Goal: Information Seeking & Learning: Learn about a topic

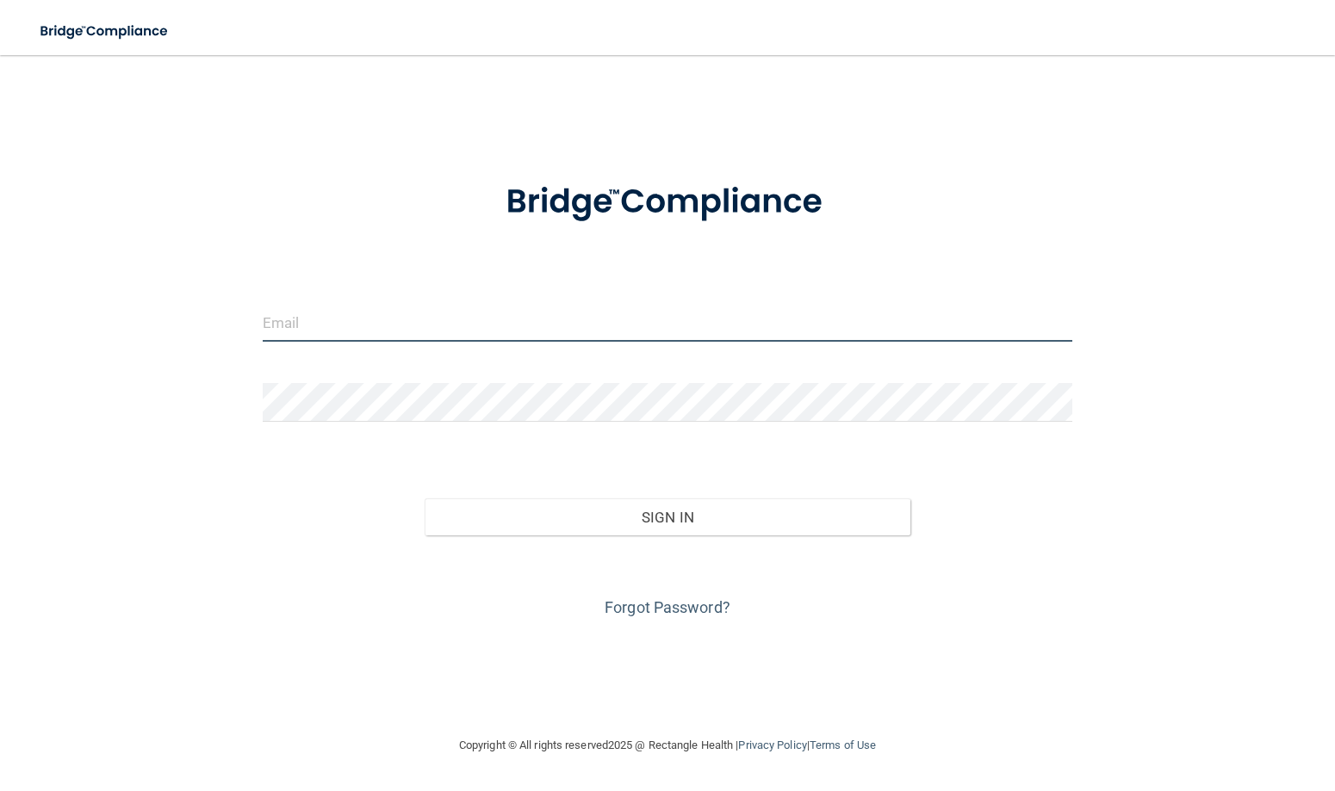
click at [437, 327] on input "email" at bounding box center [668, 322] width 810 height 39
type input "[EMAIL_ADDRESS][DOMAIN_NAME]"
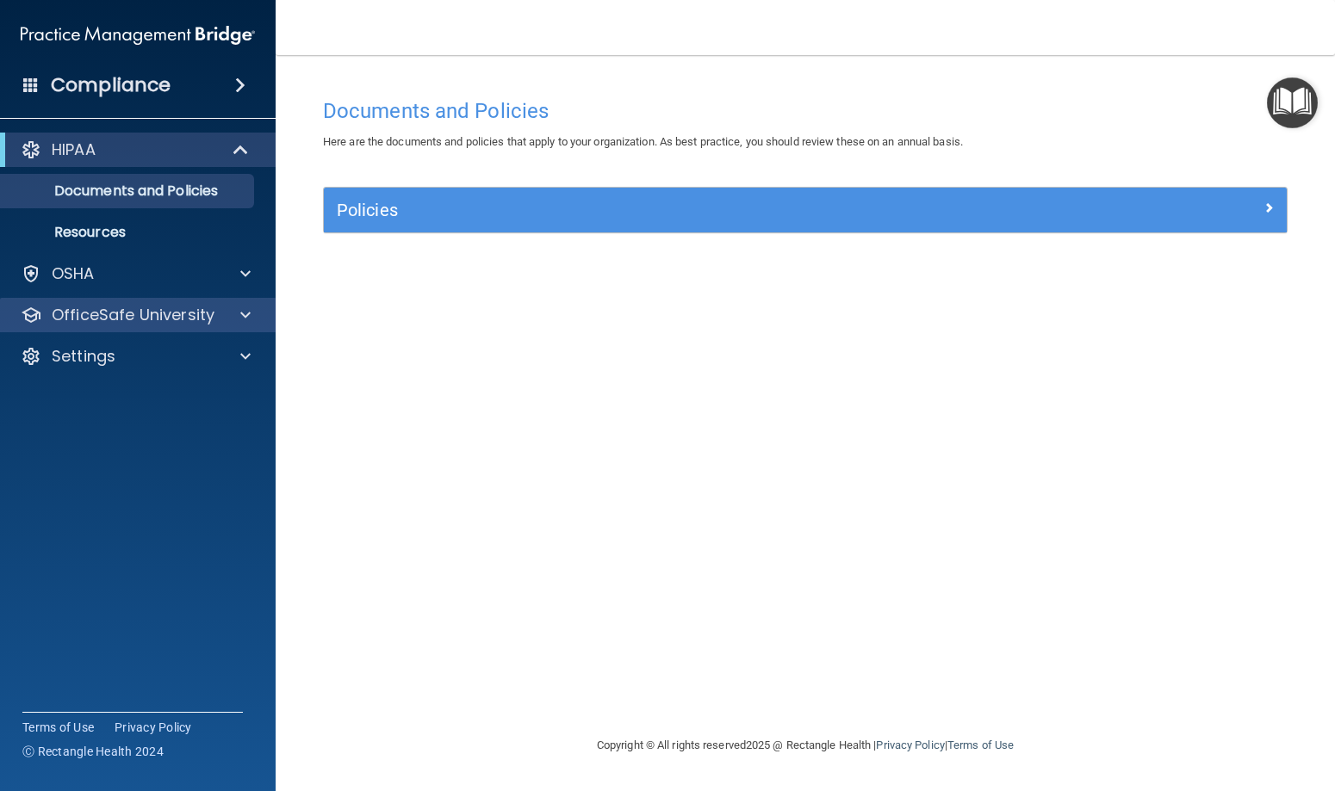
click at [126, 310] on p "OfficeSafe University" at bounding box center [133, 315] width 163 height 21
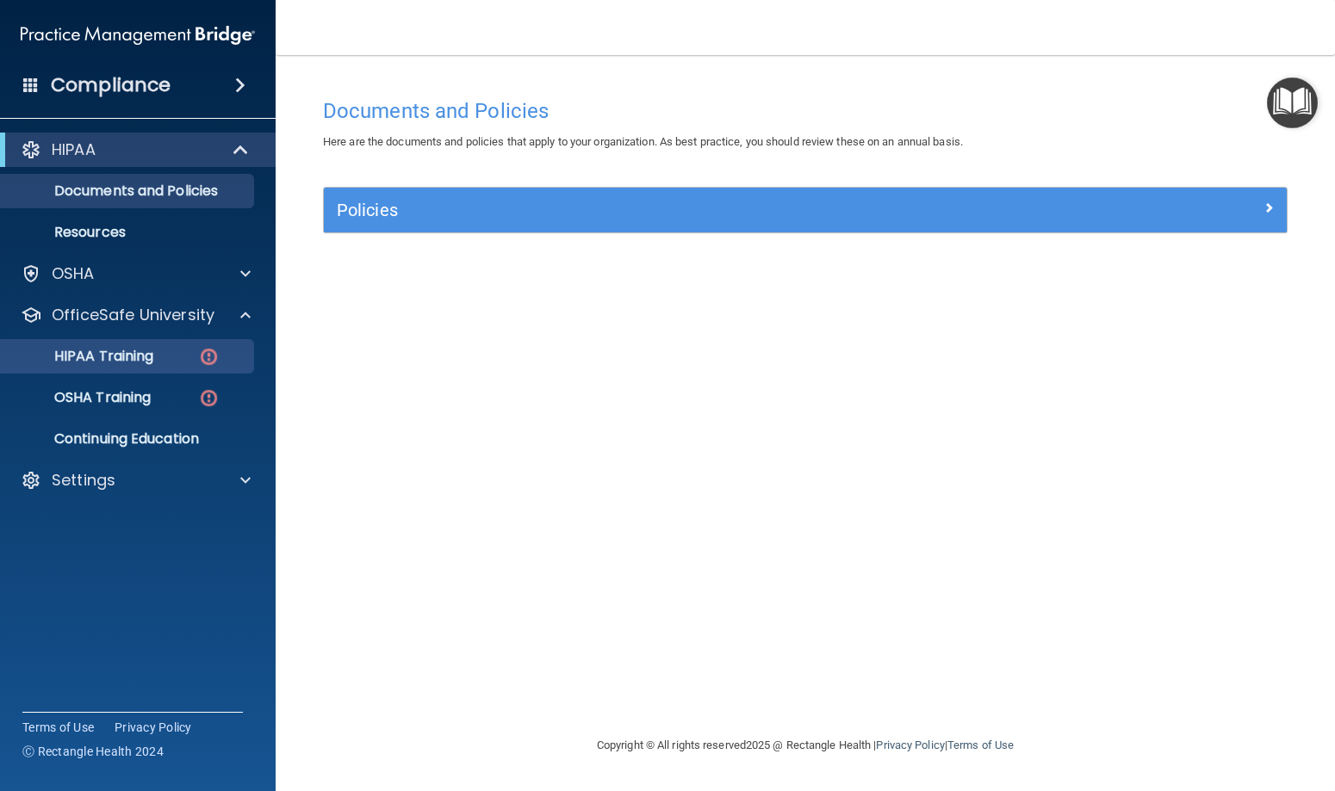
click at [131, 349] on p "HIPAA Training" at bounding box center [82, 356] width 142 height 17
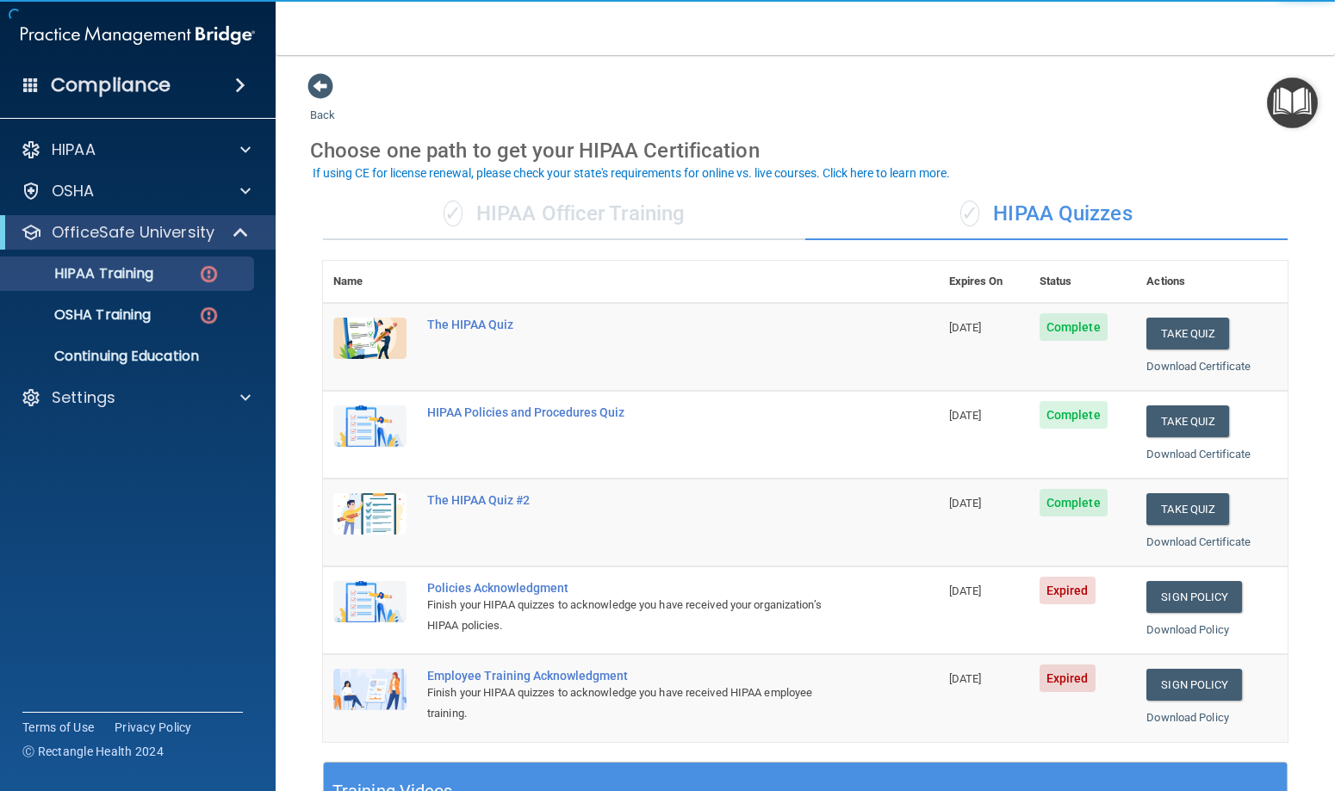
scroll to position [99, 0]
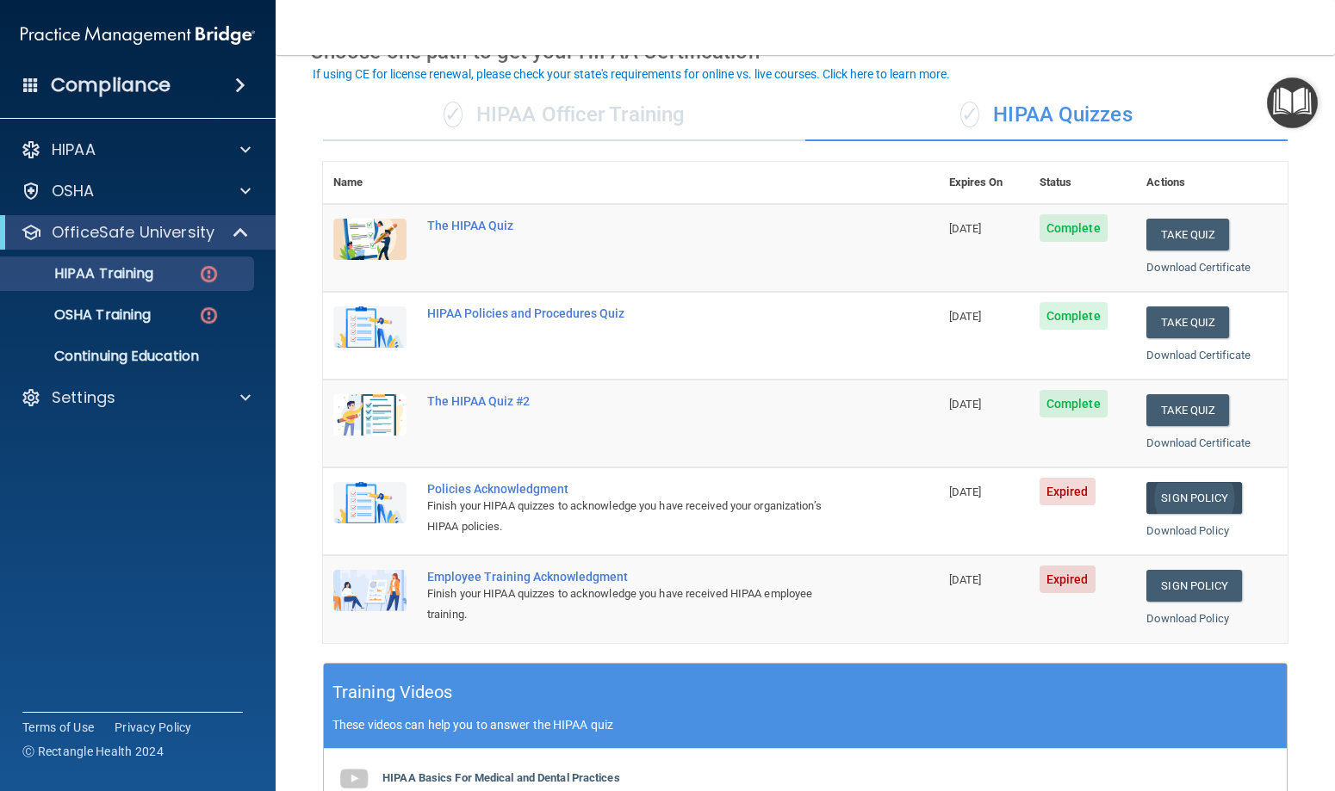
click at [1187, 482] on link "Sign Policy" at bounding box center [1194, 498] width 96 height 32
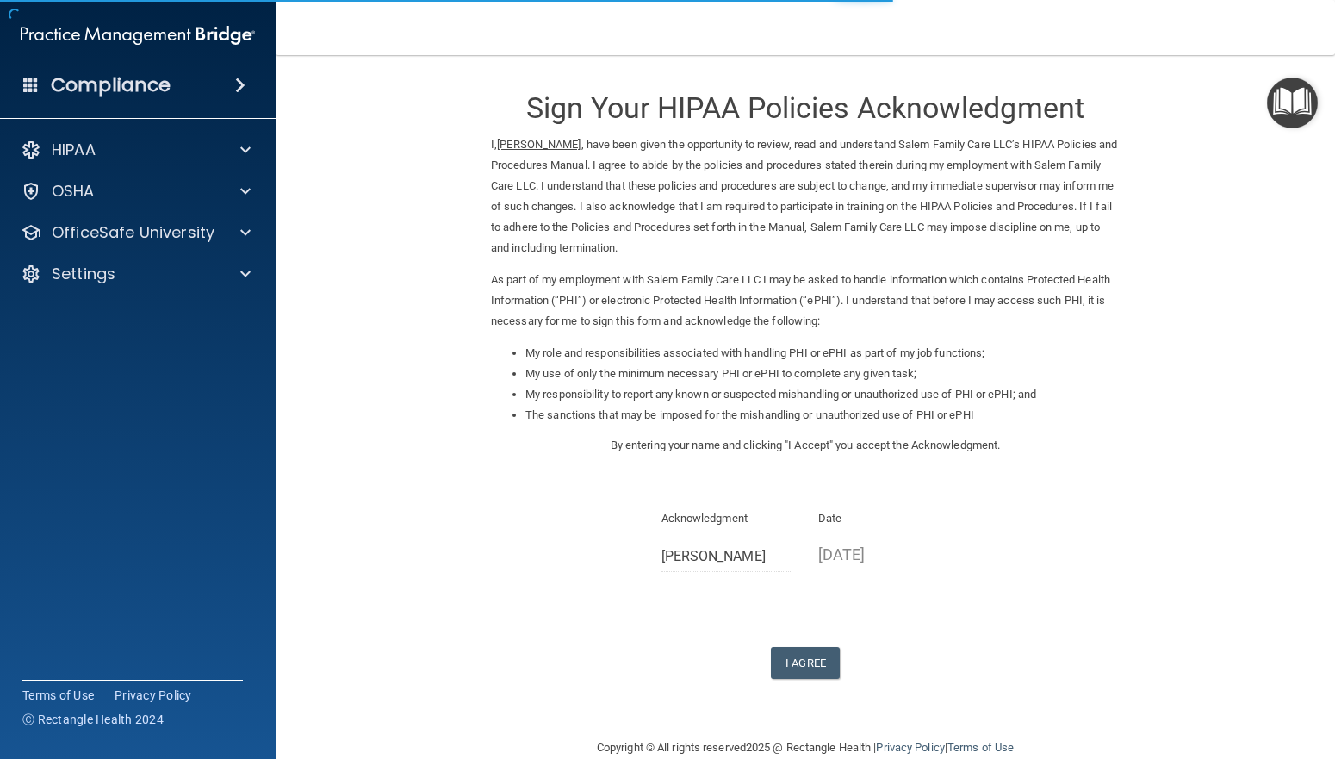
scroll to position [10, 0]
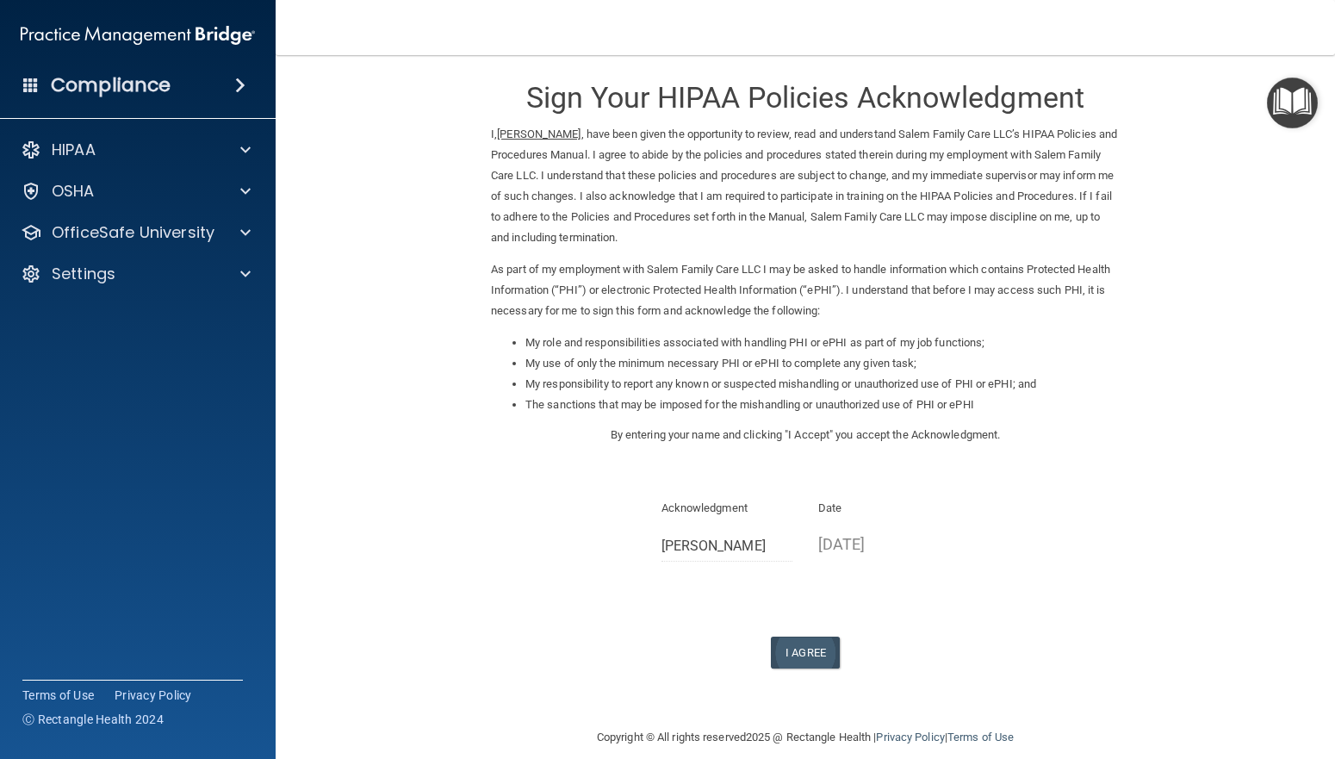
click at [812, 636] on button "I Agree" at bounding box center [805, 652] width 69 height 32
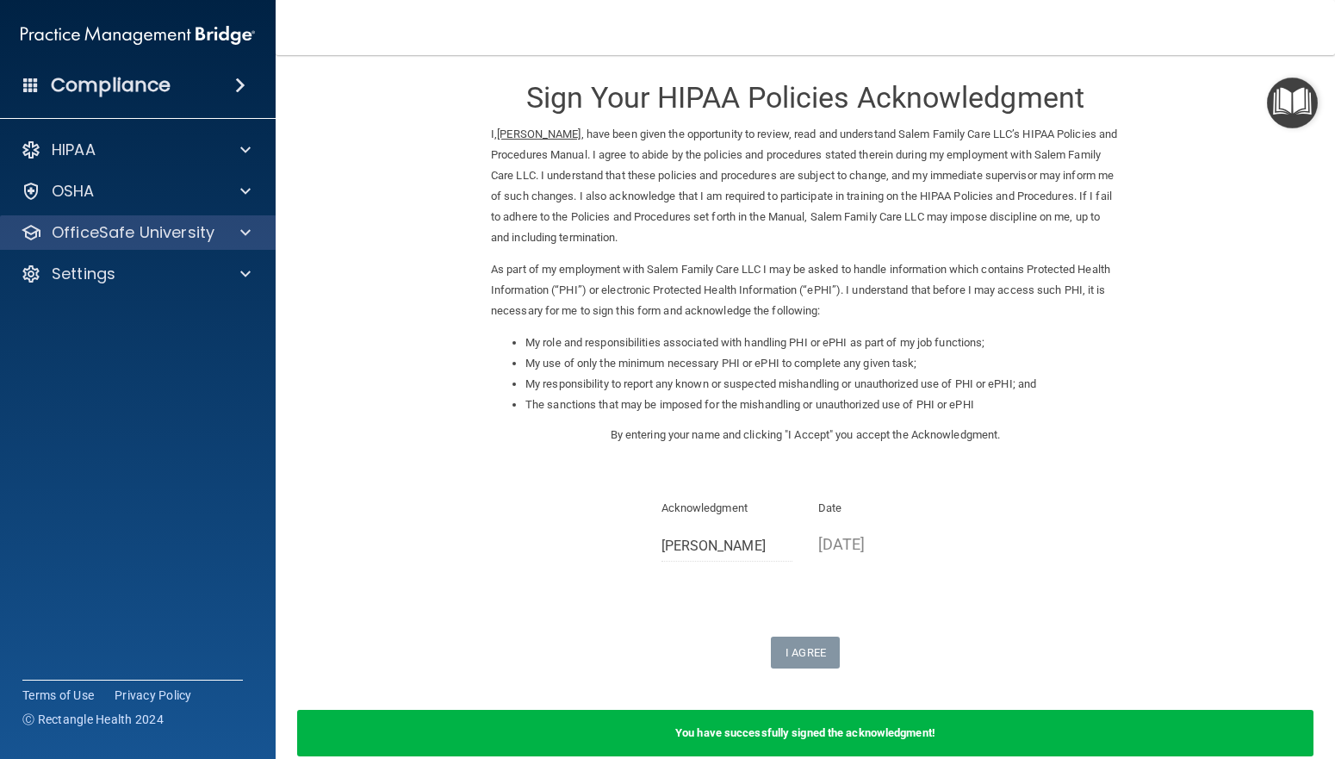
click at [153, 241] on p "OfficeSafe University" at bounding box center [133, 232] width 163 height 21
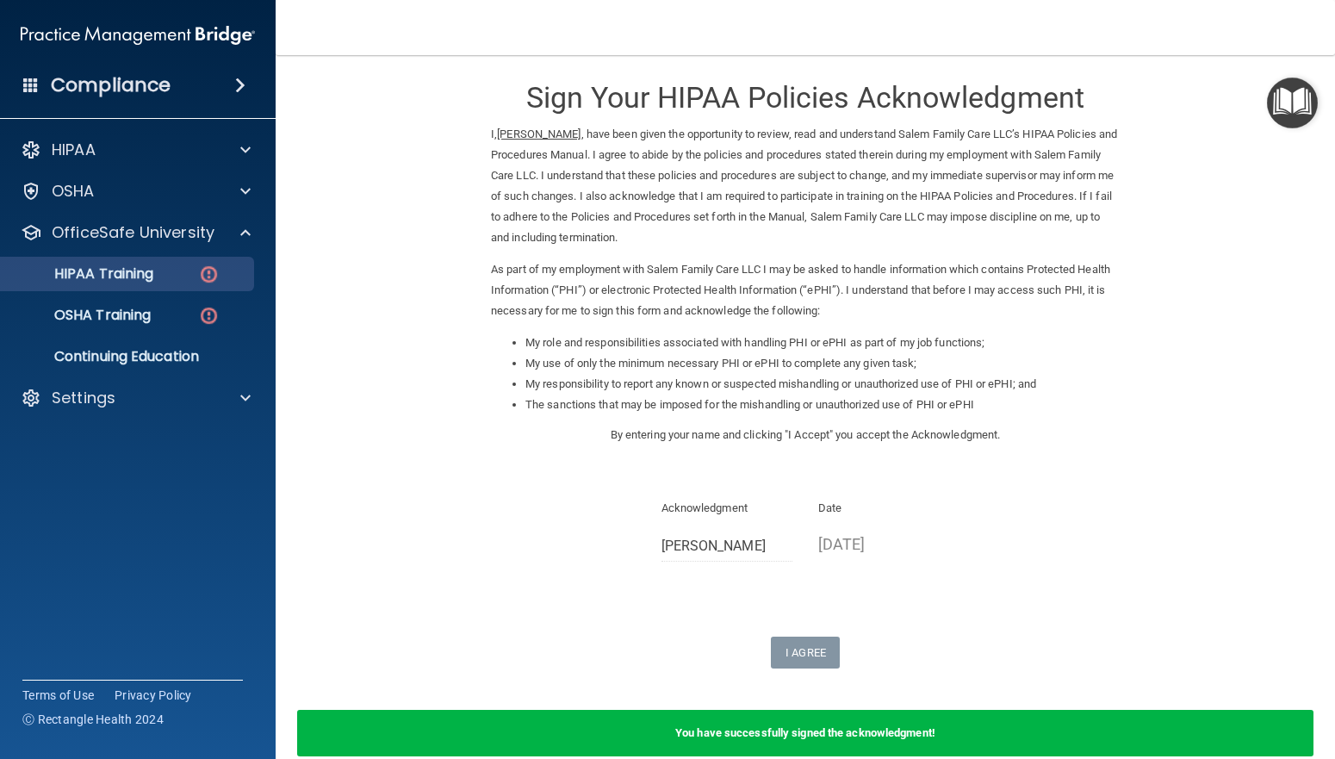
click at [123, 276] on p "HIPAA Training" at bounding box center [82, 273] width 142 height 17
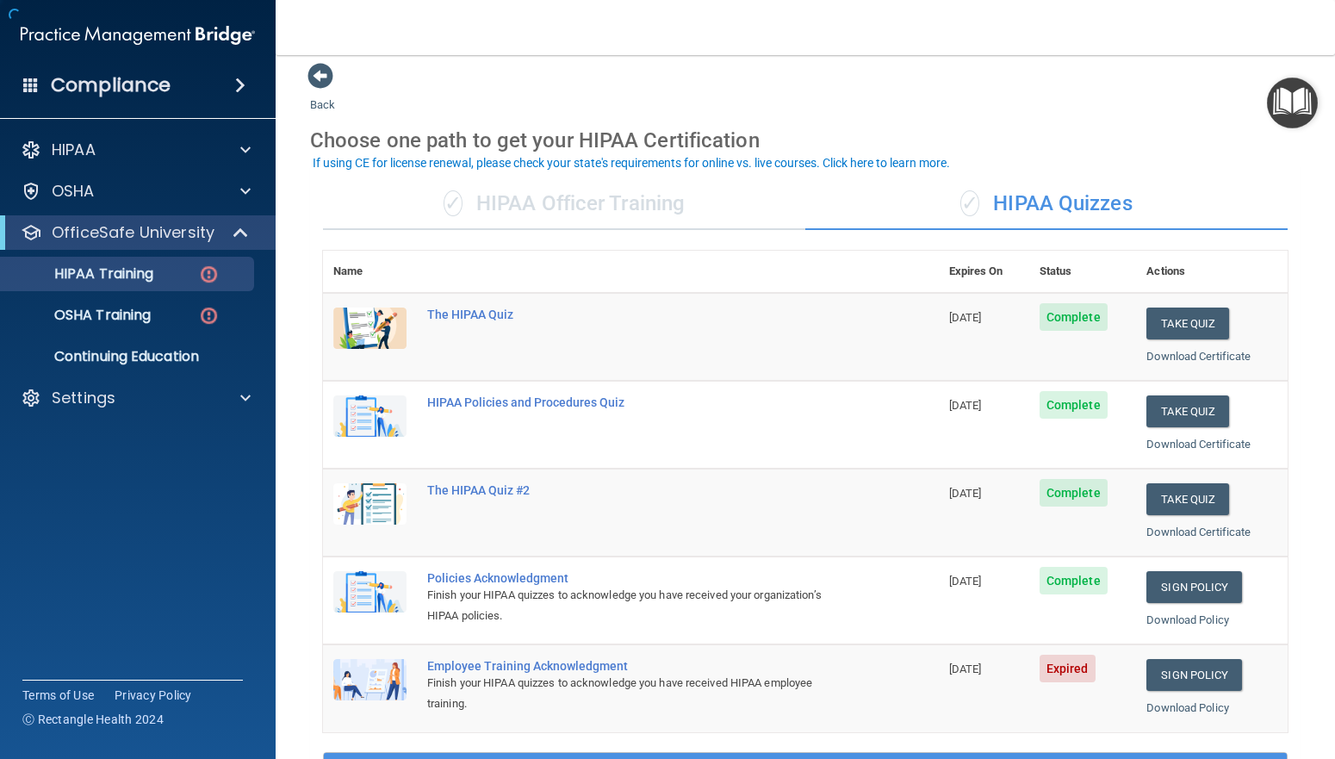
scroll to position [288, 0]
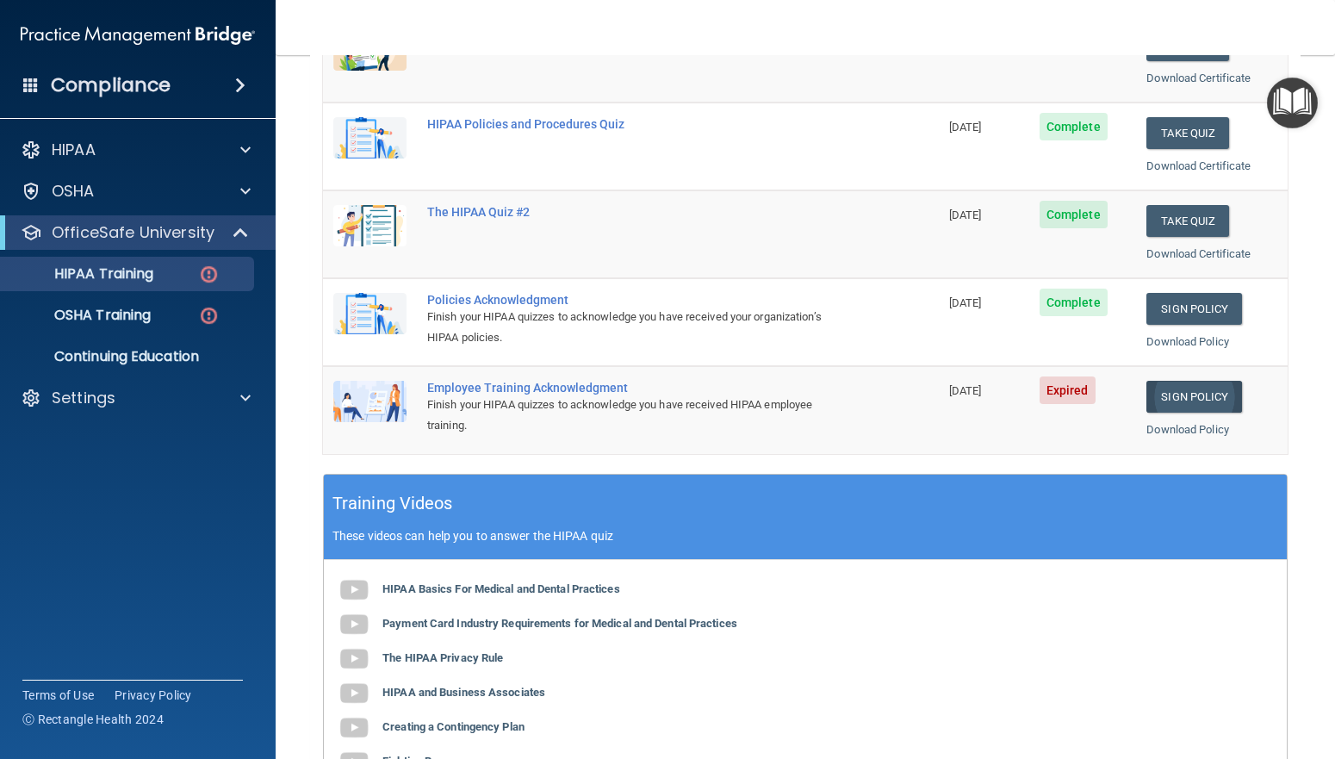
click at [1187, 383] on link "Sign Policy" at bounding box center [1194, 397] width 96 height 32
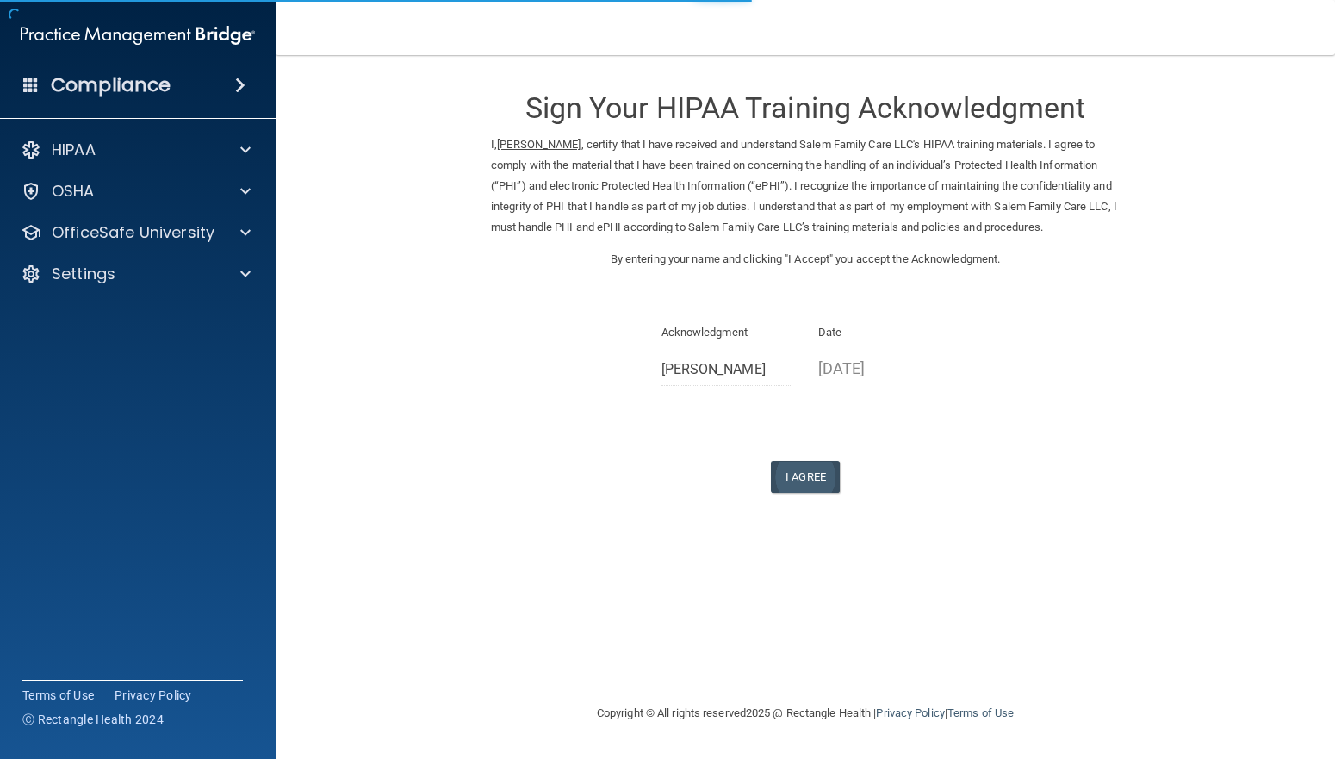
click at [809, 469] on button "I Agree" at bounding box center [805, 477] width 69 height 32
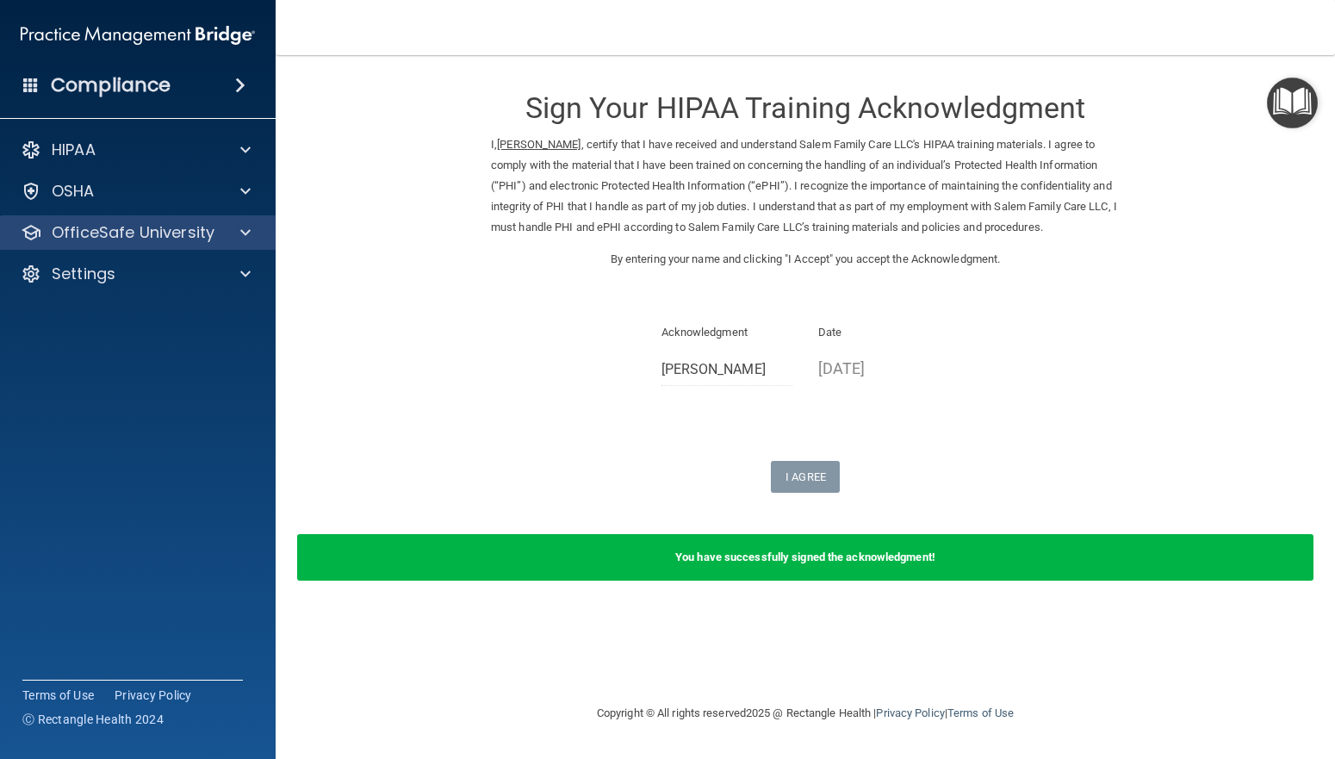
click at [162, 246] on div "OfficeSafe University" at bounding box center [138, 232] width 276 height 34
click at [133, 234] on p "OfficeSafe University" at bounding box center [133, 232] width 163 height 21
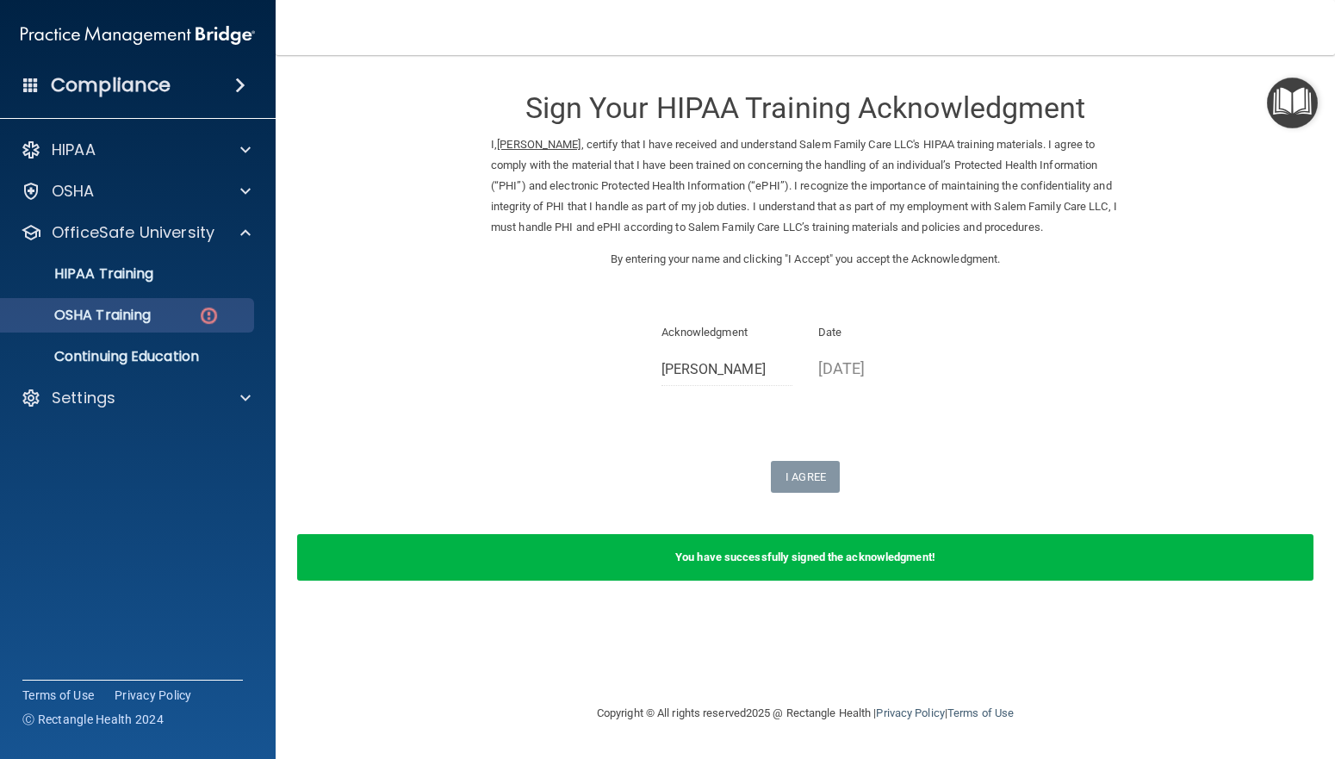
click at [118, 308] on p "OSHA Training" at bounding box center [80, 315] width 139 height 17
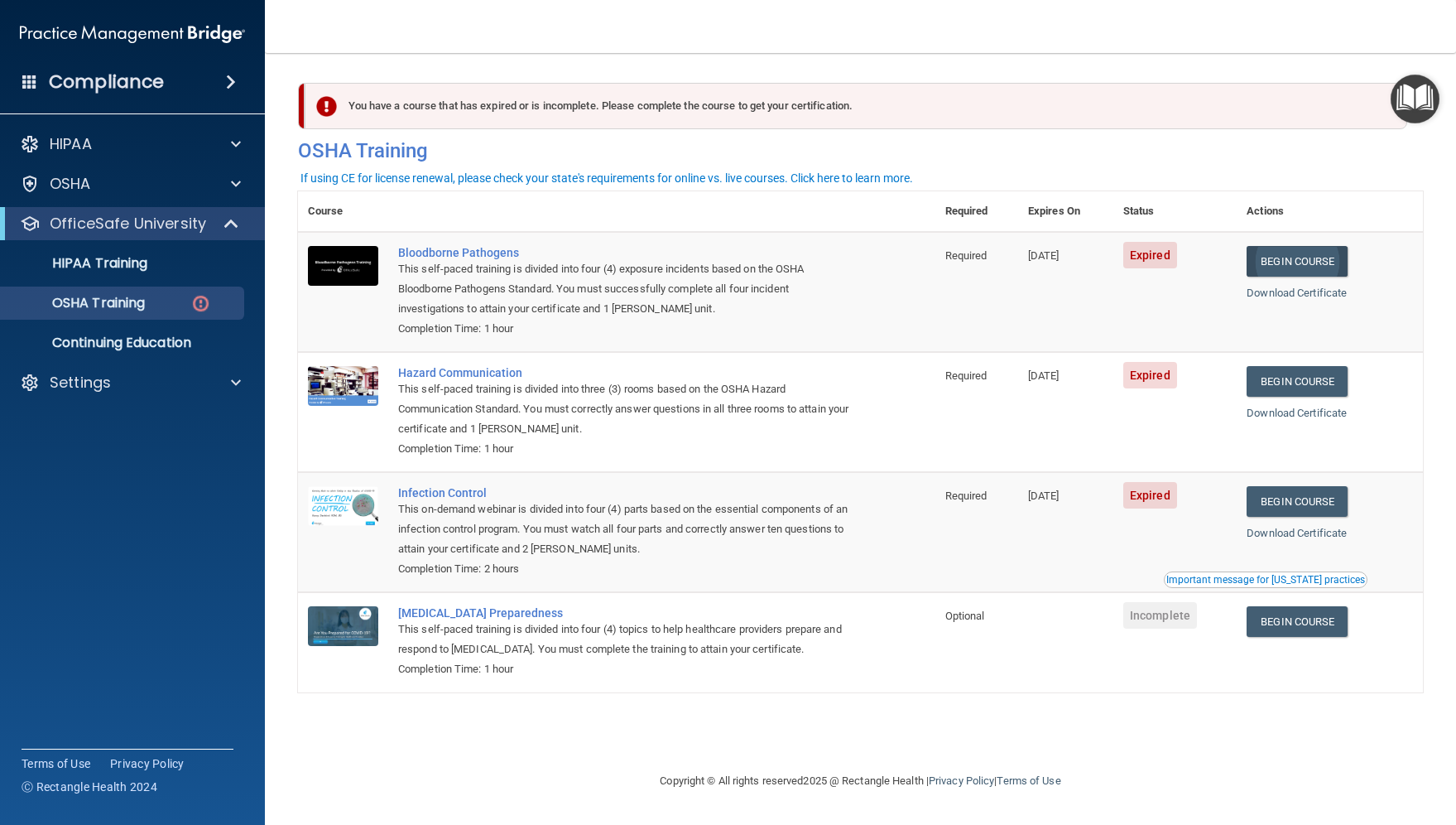
click at [1282, 258] on link "Begin Course" at bounding box center [1296, 262] width 101 height 31
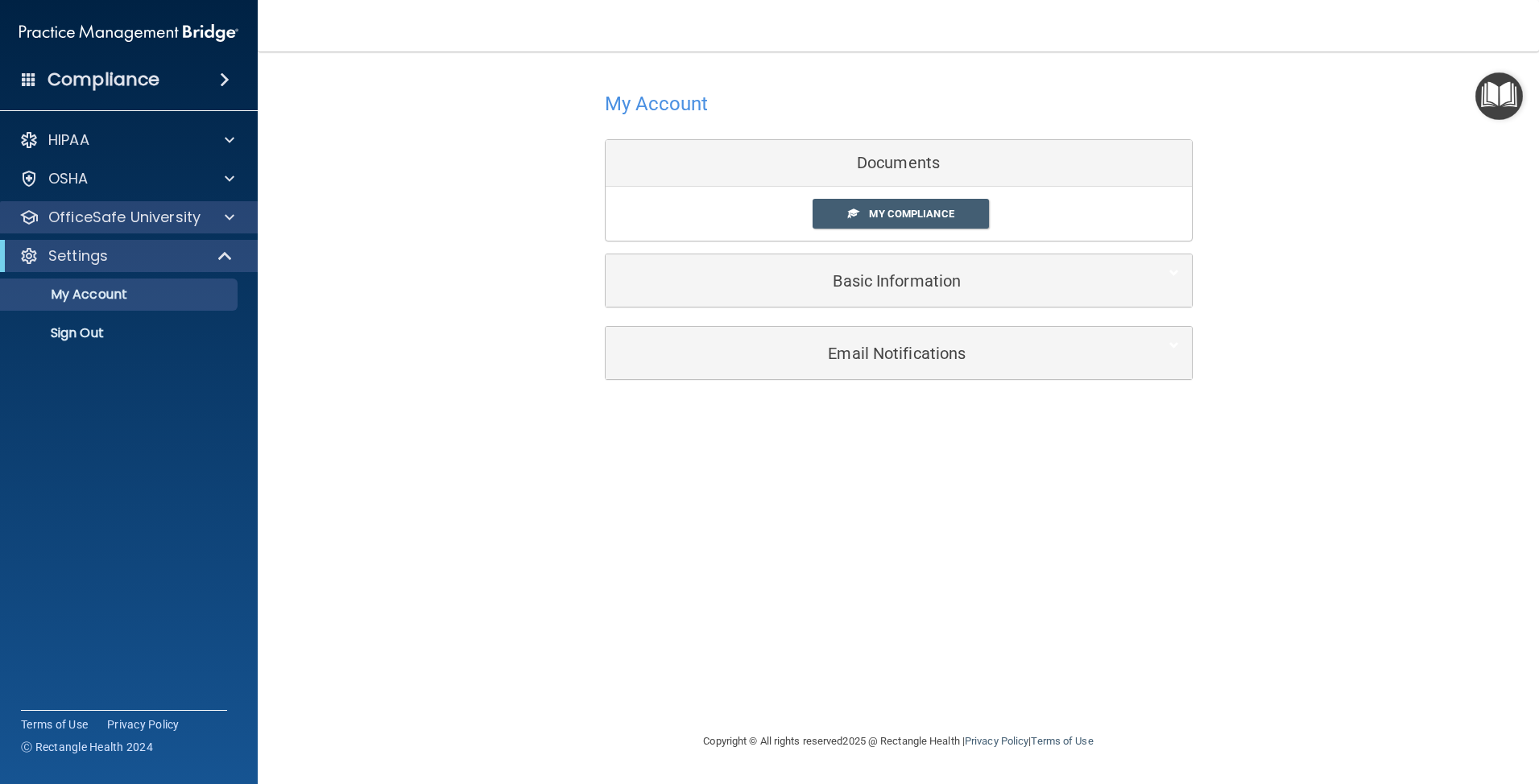
click at [117, 209] on p "OfficeSafe University" at bounding box center [124, 217] width 152 height 20
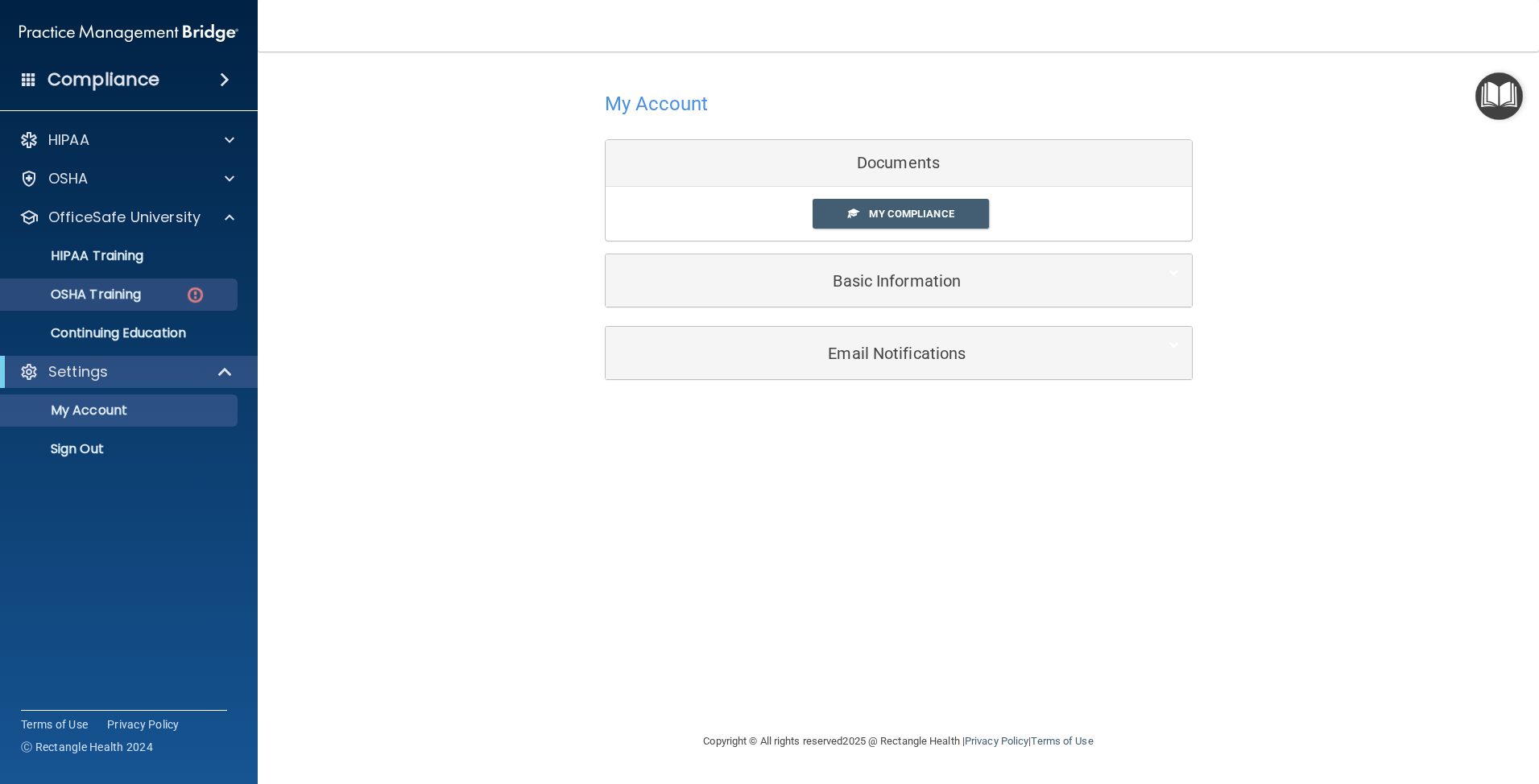
click at [119, 295] on p "OSHA Training" at bounding box center [75, 294] width 130 height 16
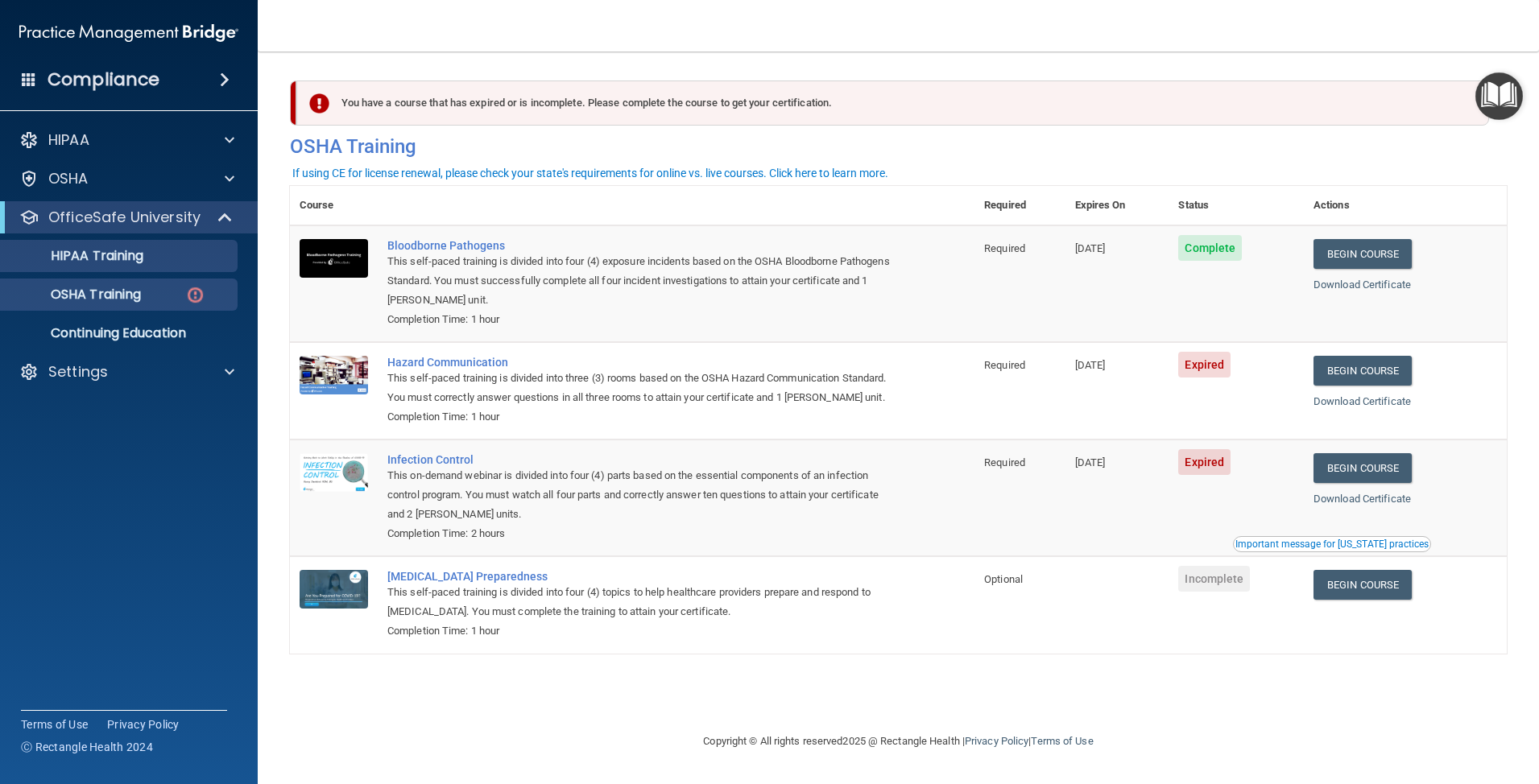
click at [119, 255] on p "HIPAA Training" at bounding box center [77, 255] width 133 height 16
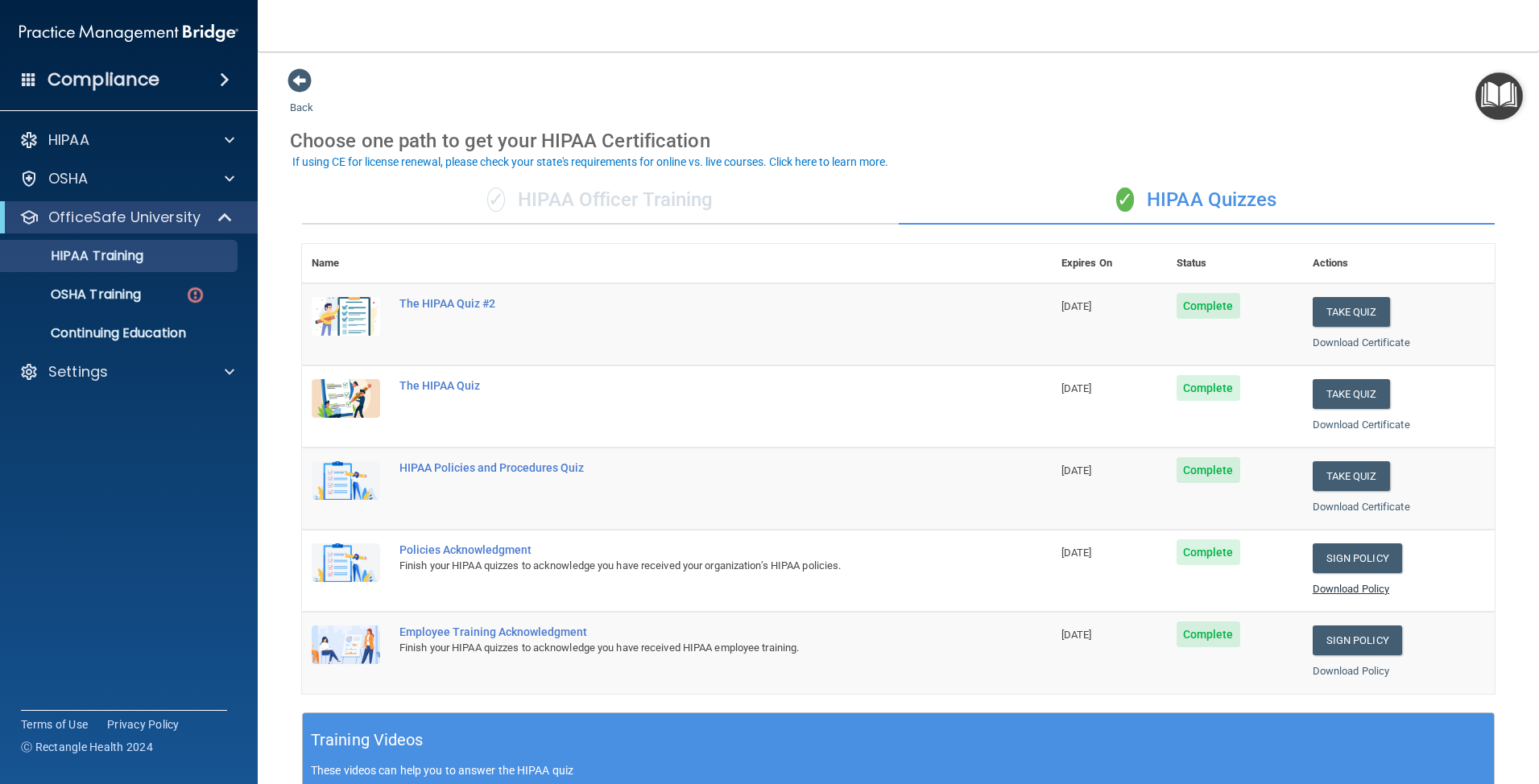
click at [1363, 582] on link "Download Policy" at bounding box center [1351, 588] width 78 height 12
click at [1359, 664] on link "Download Policy" at bounding box center [1351, 670] width 78 height 12
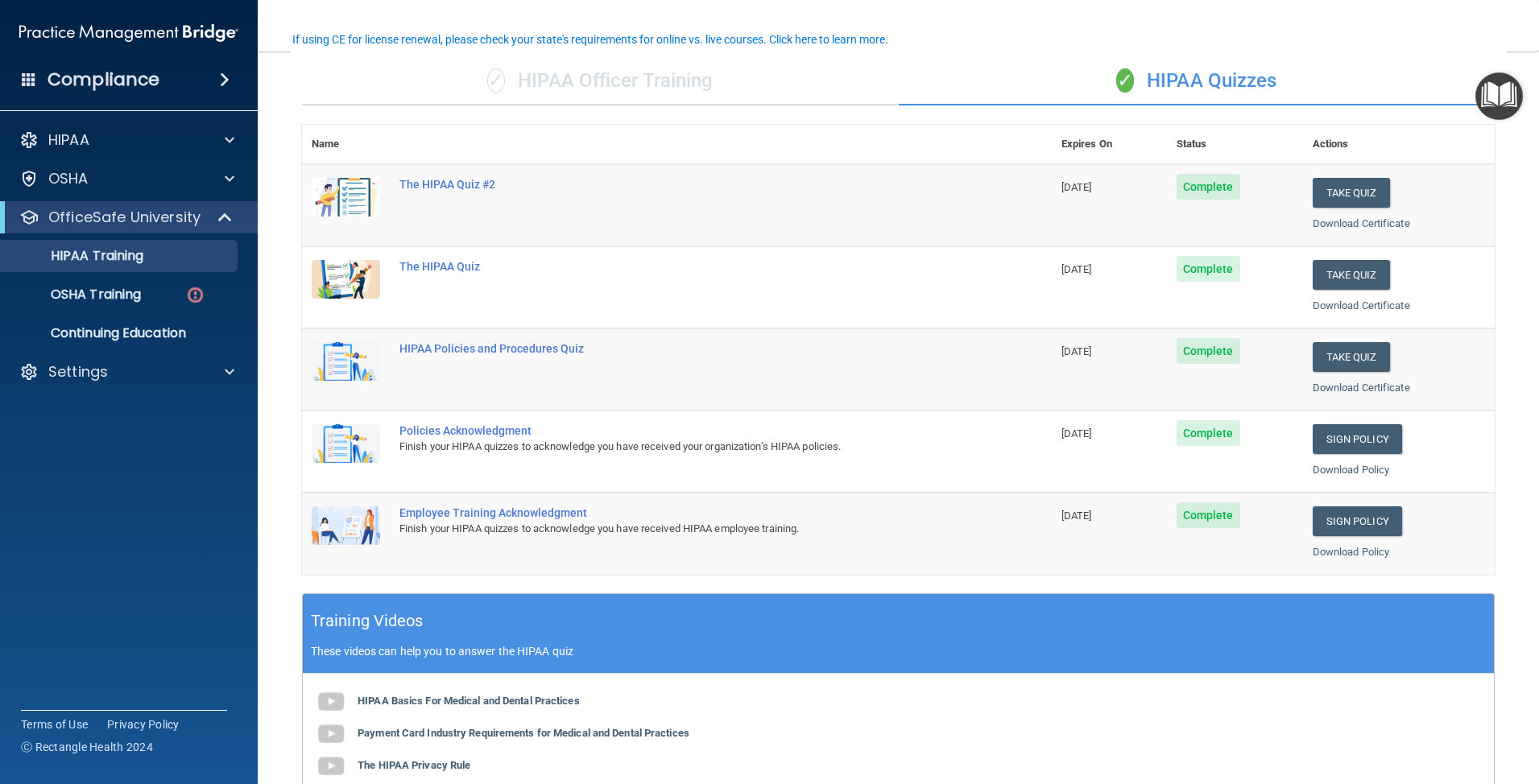
scroll to position [122, 0]
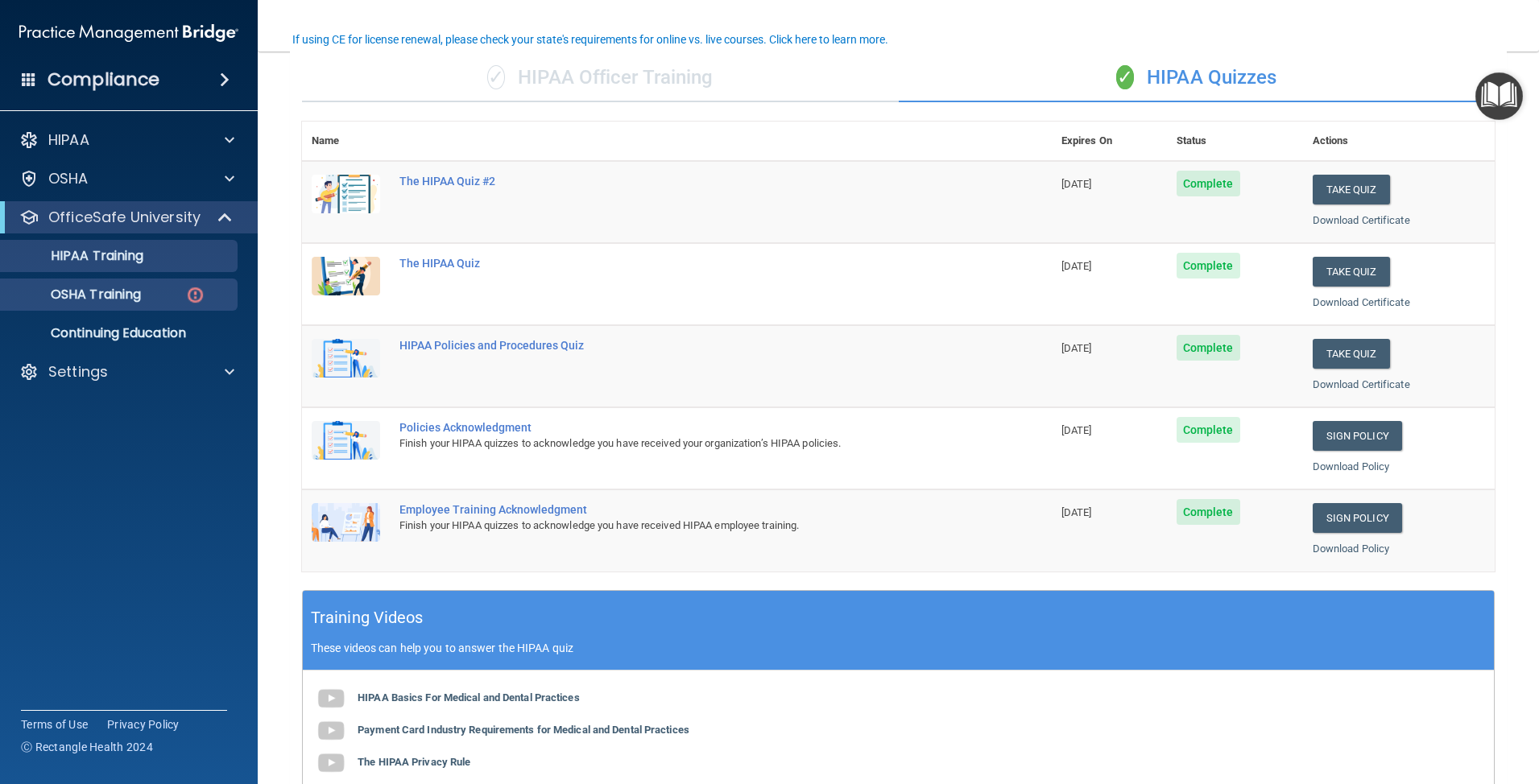
click at [131, 292] on p "OSHA Training" at bounding box center [75, 294] width 130 height 16
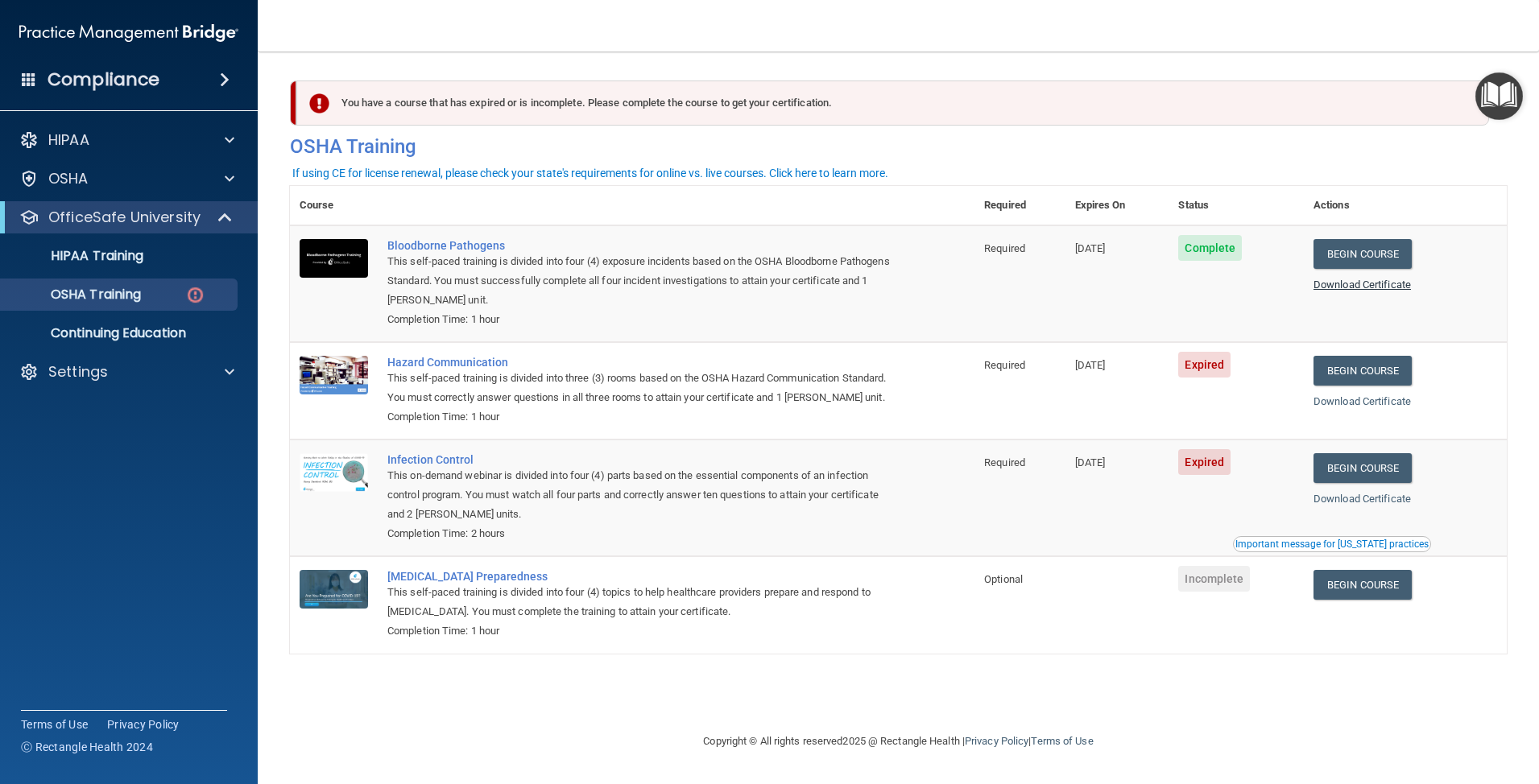
click at [1384, 282] on link "Download Certificate" at bounding box center [1361, 284] width 97 height 12
click at [1388, 367] on link "Begin Course" at bounding box center [1361, 371] width 98 height 30
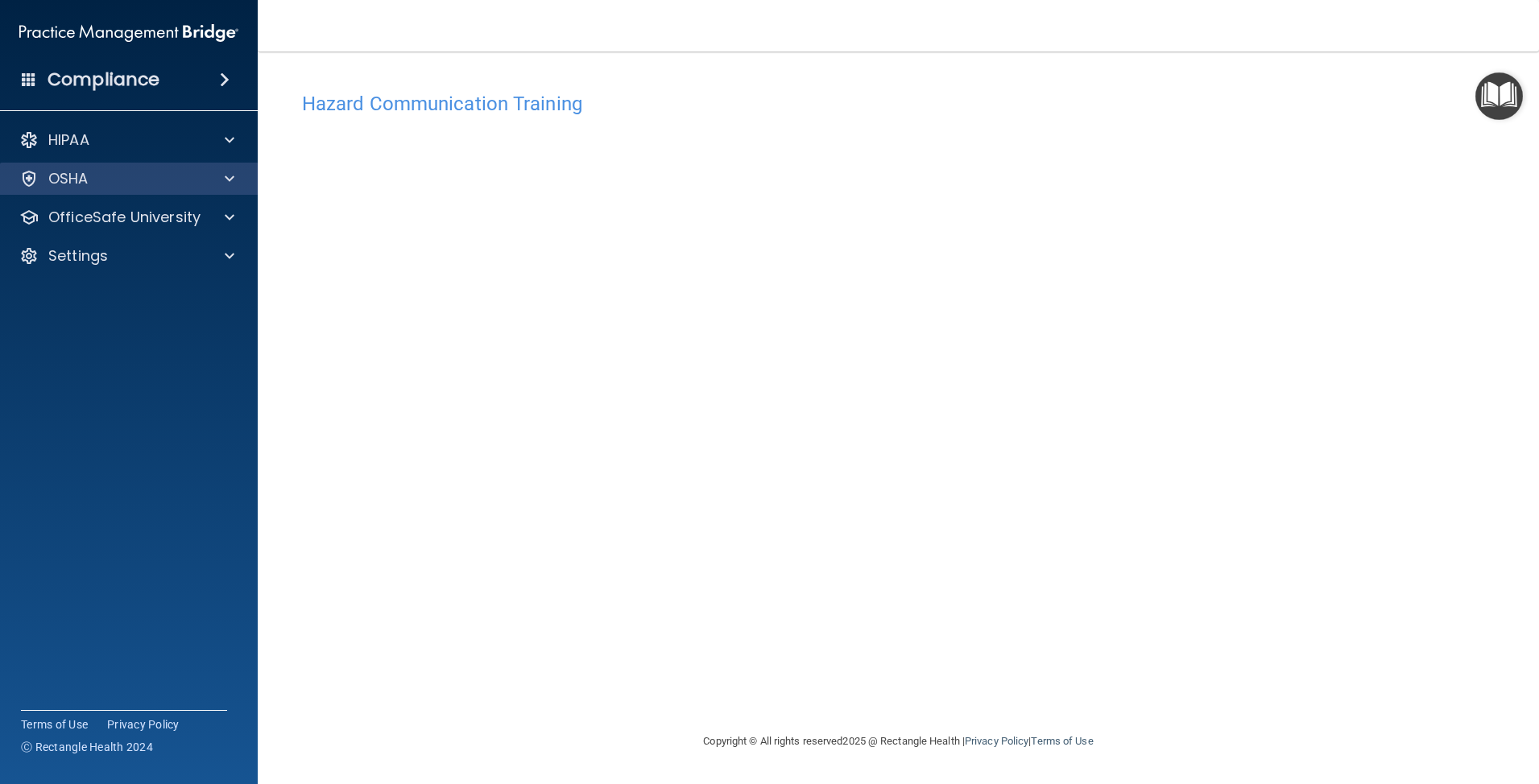
click at [133, 179] on div "OSHA" at bounding box center [108, 178] width 200 height 20
click at [131, 178] on div "OSHA" at bounding box center [108, 178] width 200 height 20
click at [135, 217] on p "OfficeSafe University" at bounding box center [124, 217] width 152 height 20
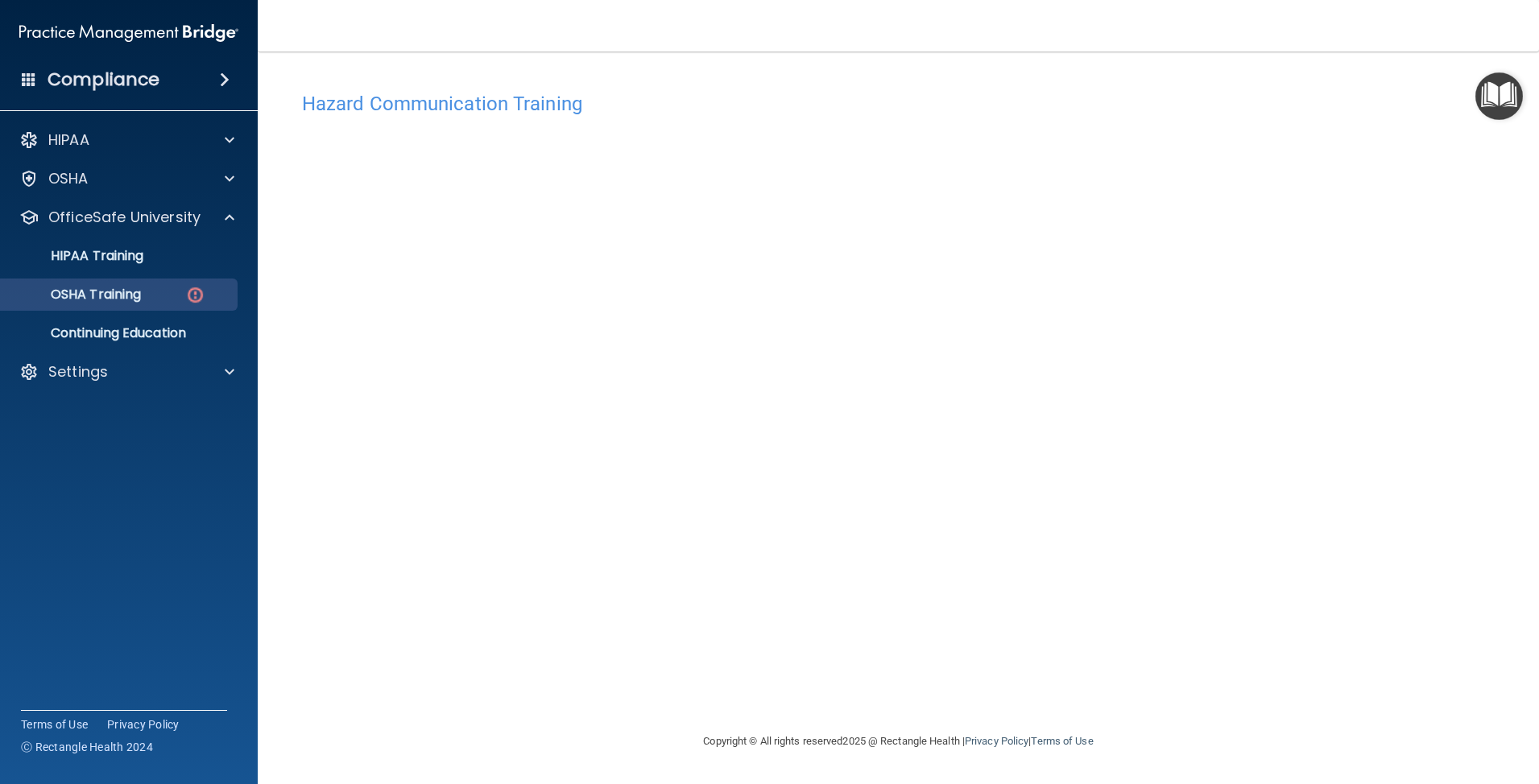
click at [120, 291] on p "OSHA Training" at bounding box center [75, 294] width 130 height 16
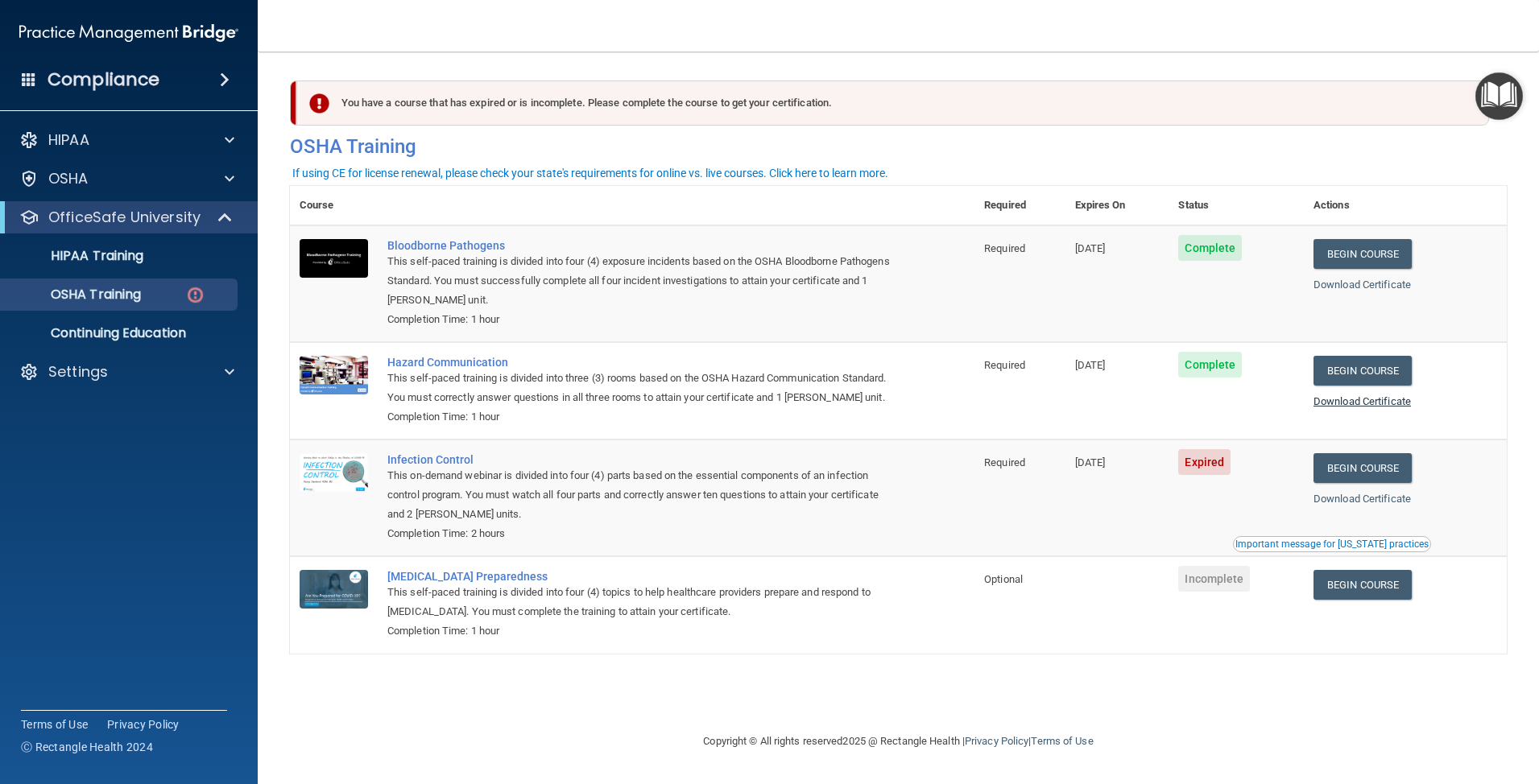
click at [1371, 395] on link "Download Certificate" at bounding box center [1361, 401] width 97 height 12
click at [1391, 480] on link "Begin Course" at bounding box center [1361, 468] width 98 height 30
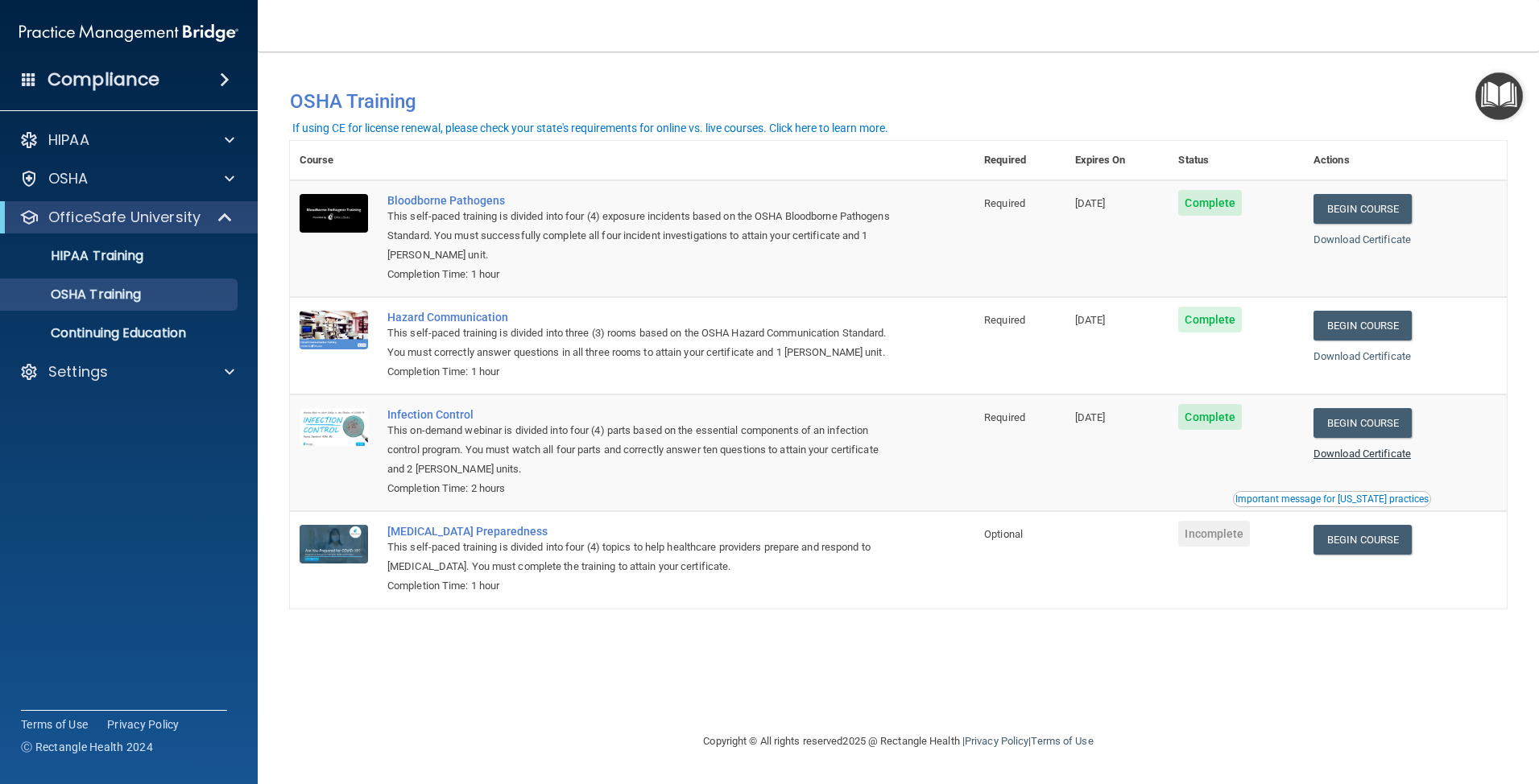
click at [1392, 460] on link "Download Certificate" at bounding box center [1361, 453] width 97 height 12
click at [138, 258] on p "HIPAA Training" at bounding box center [77, 255] width 133 height 16
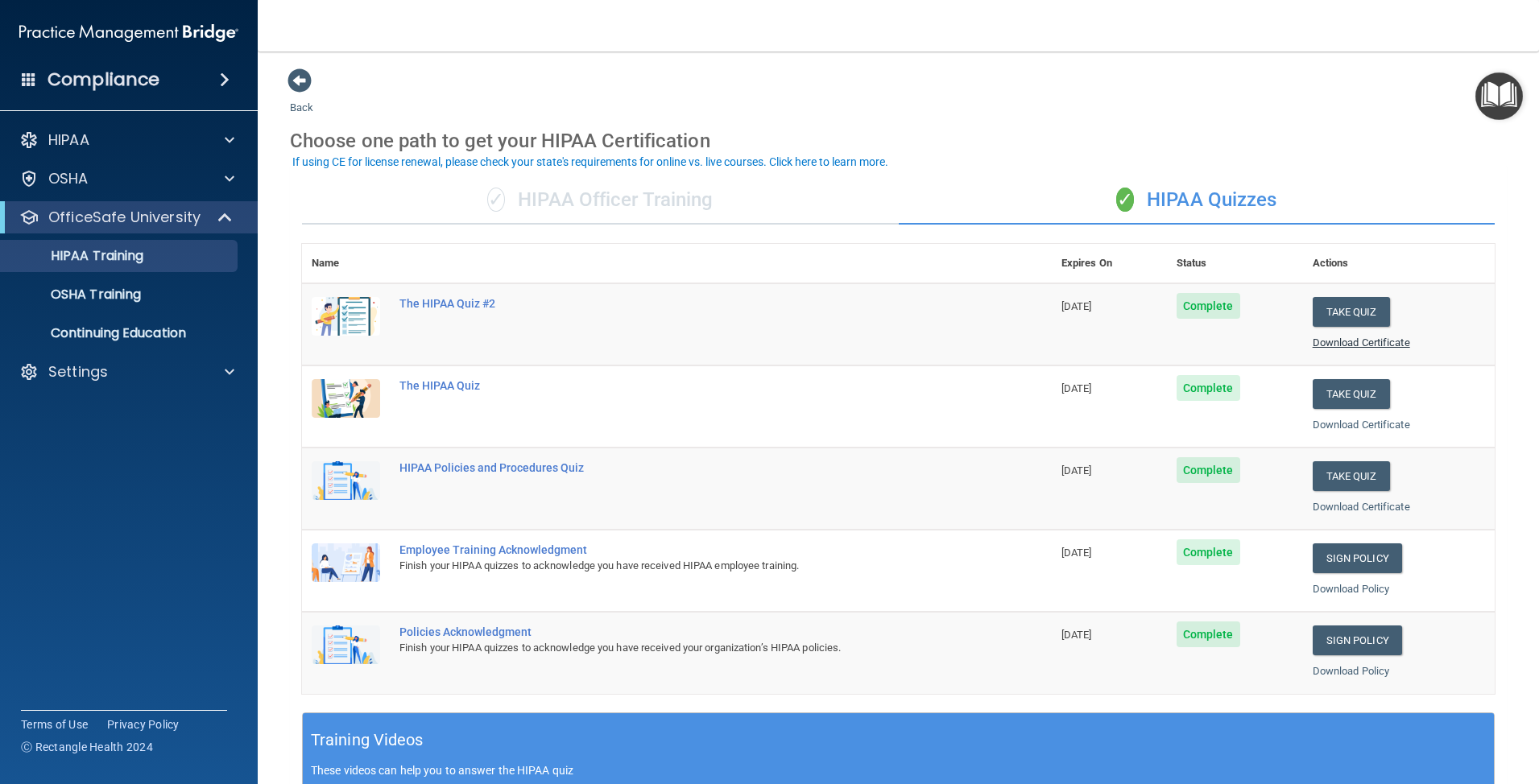
click at [1376, 339] on link "Download Certificate" at bounding box center [1361, 342] width 97 height 12
click at [1353, 422] on link "Download Certificate" at bounding box center [1361, 424] width 97 height 12
click at [1340, 501] on link "Download Certificate" at bounding box center [1361, 506] width 97 height 12
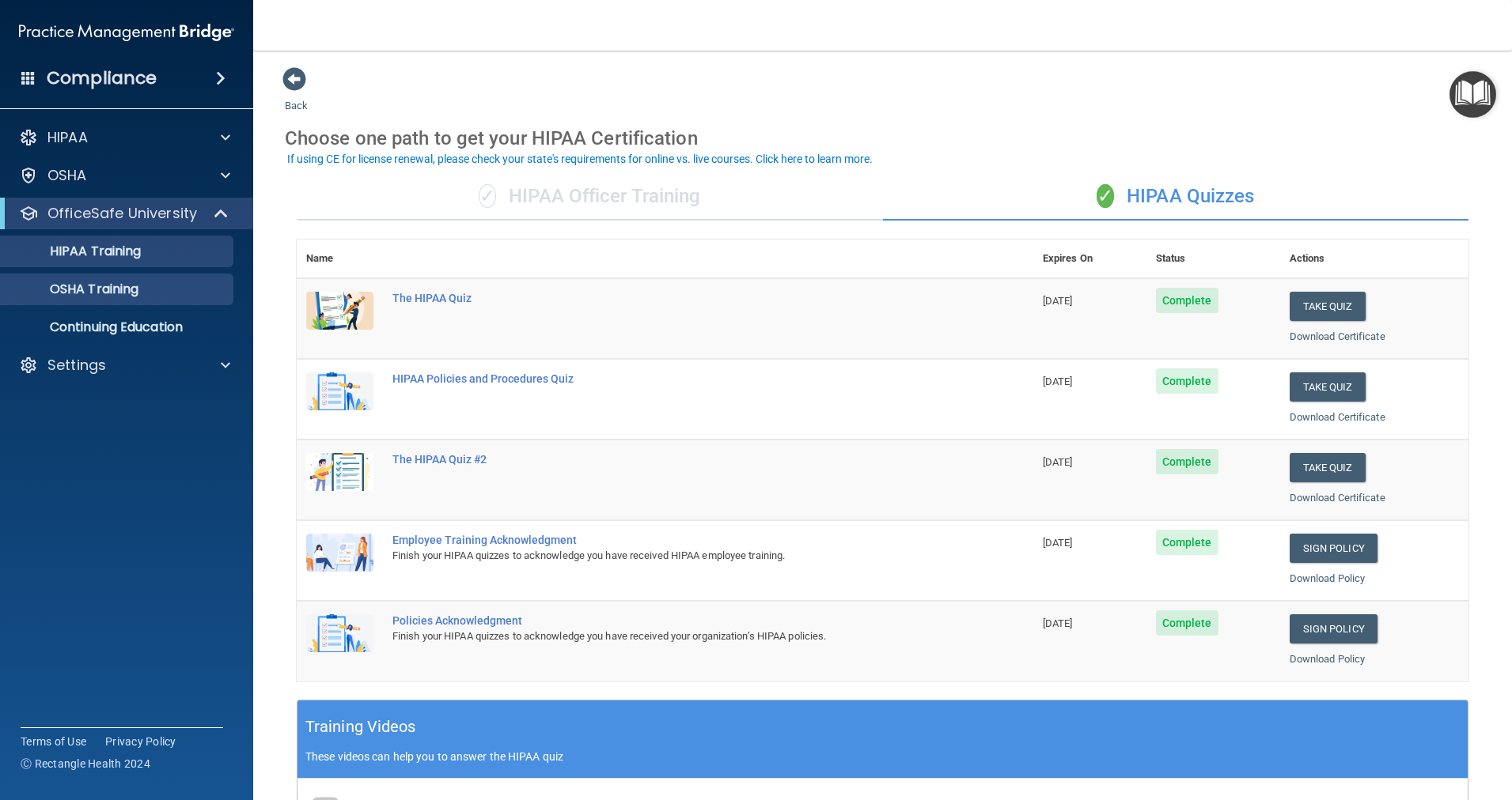
click at [128, 291] on p "OSHA Training" at bounding box center [73, 289] width 128 height 16
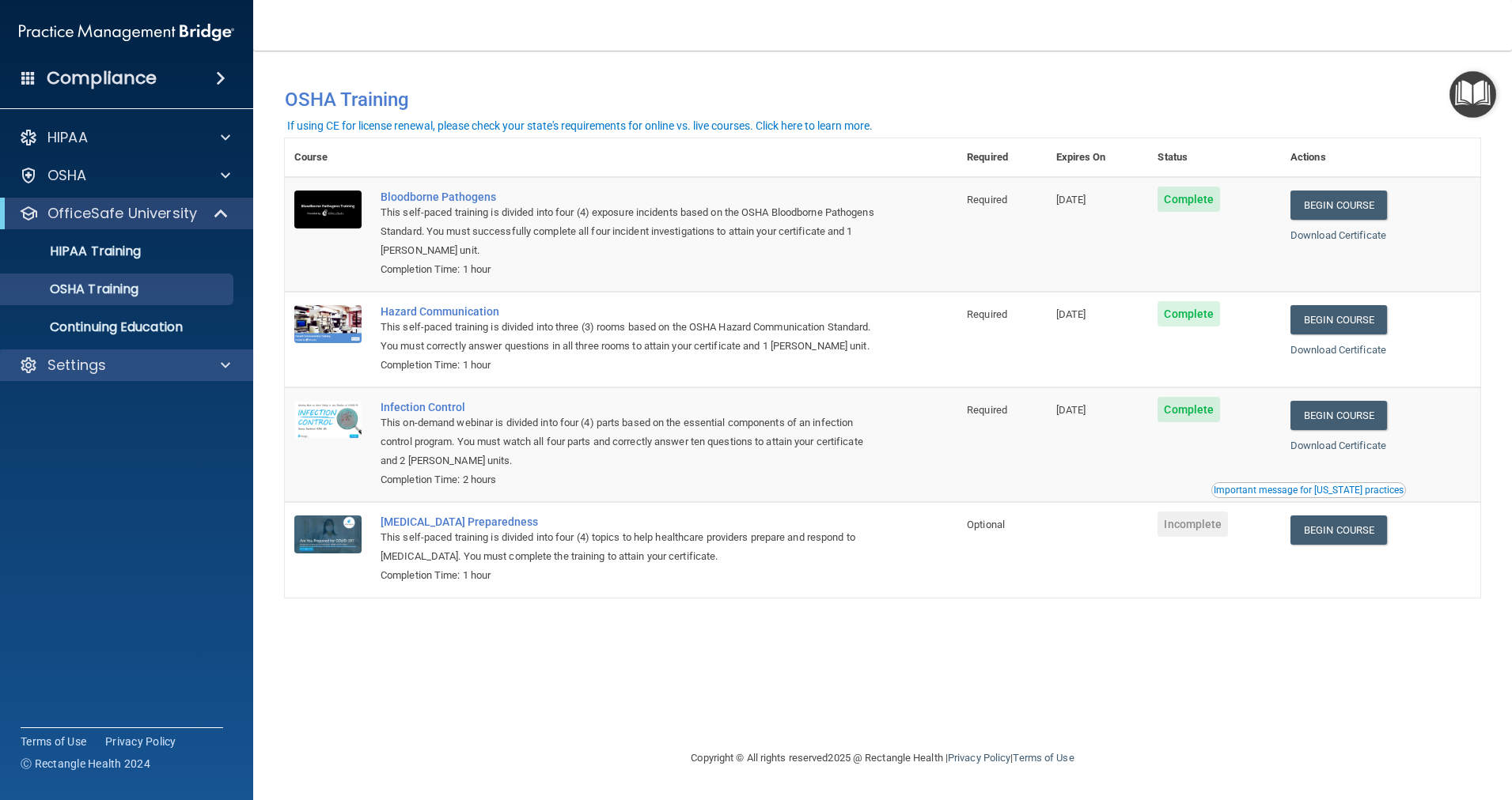
click at [87, 359] on p "Settings" at bounding box center [77, 365] width 59 height 19
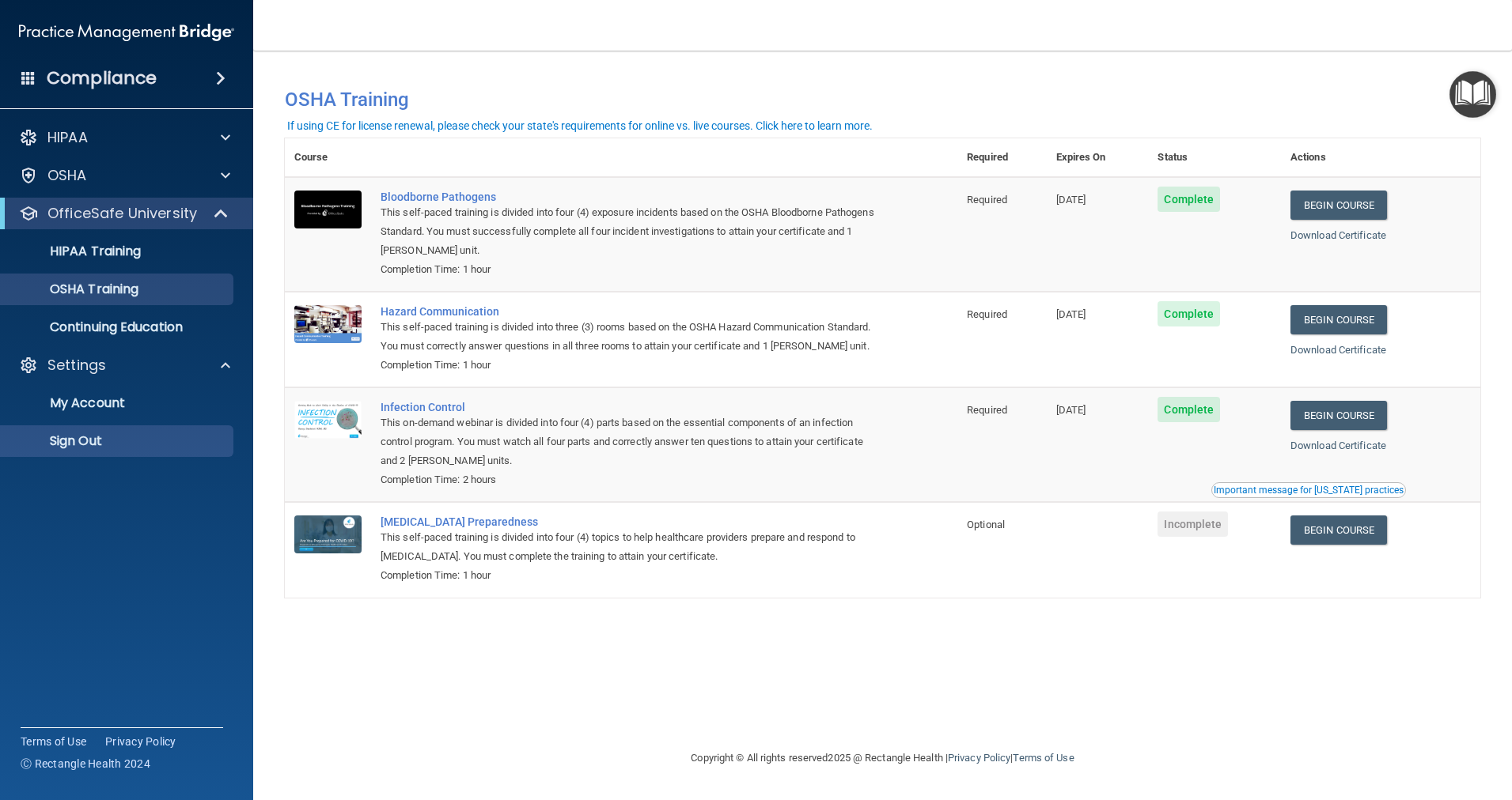
click at [94, 444] on p "Sign Out" at bounding box center [118, 441] width 216 height 16
